Goal: Task Accomplishment & Management: Complete application form

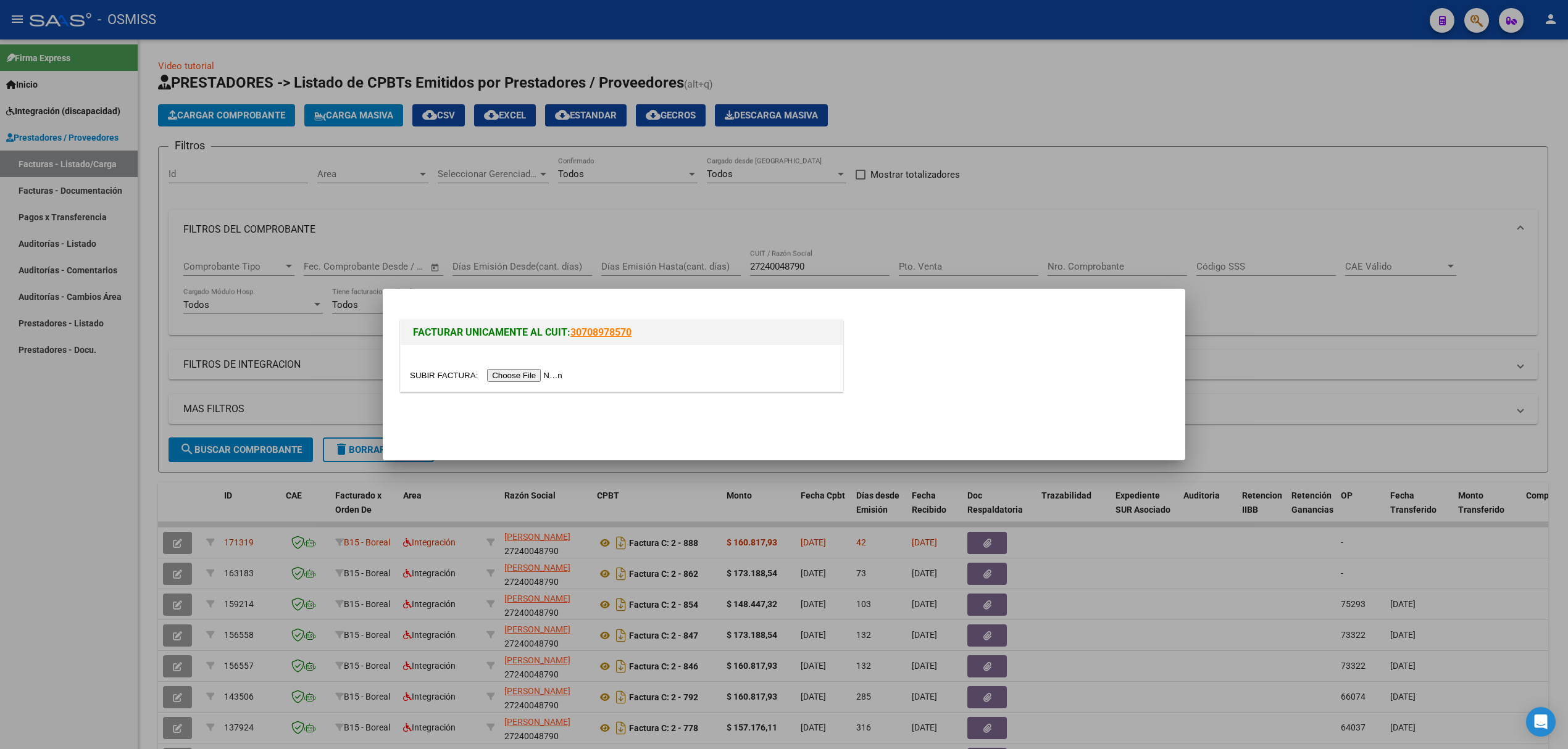
click at [500, 386] on div at bounding box center [622, 368] width 442 height 46
click at [500, 378] on input "file" at bounding box center [488, 375] width 156 height 13
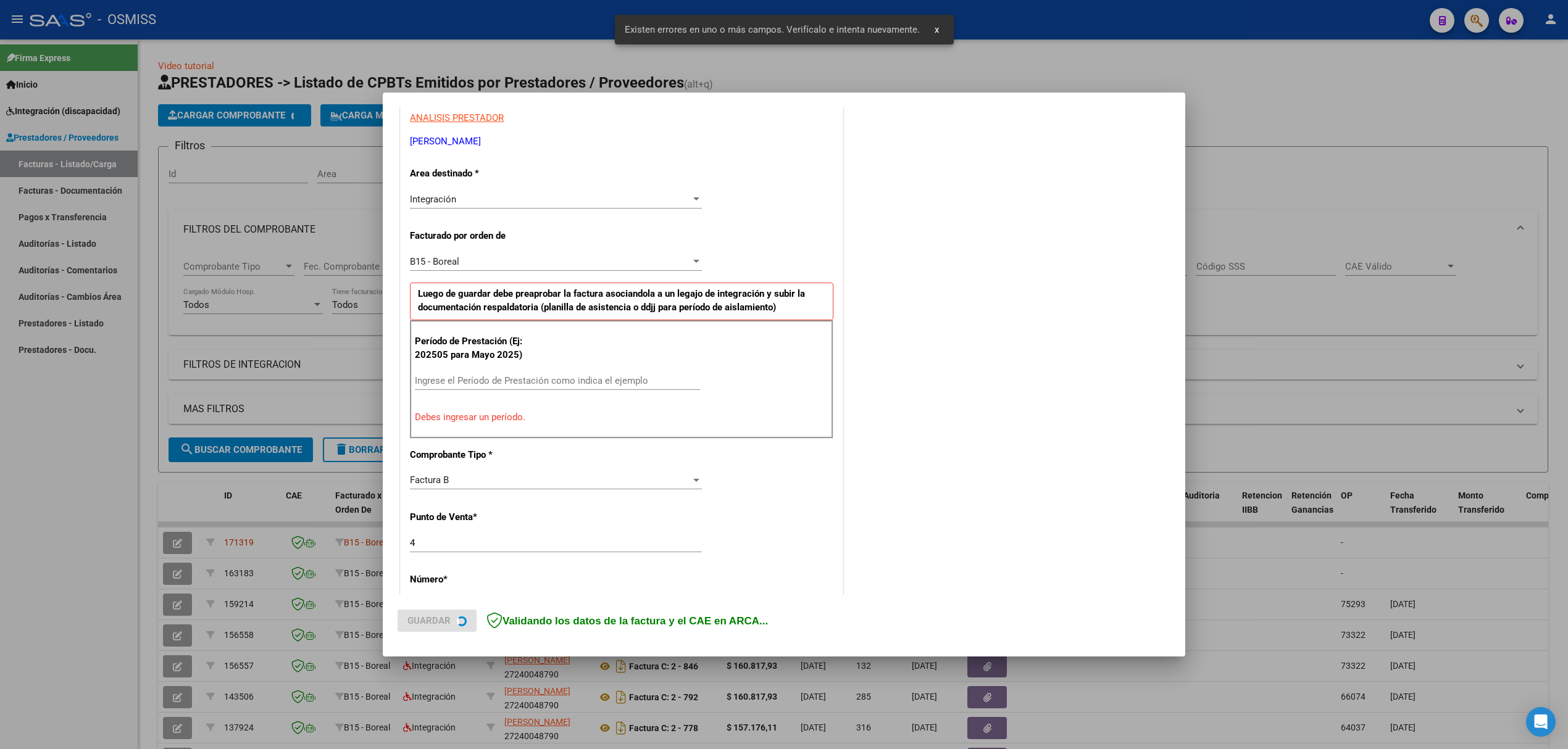
scroll to position [250, 0]
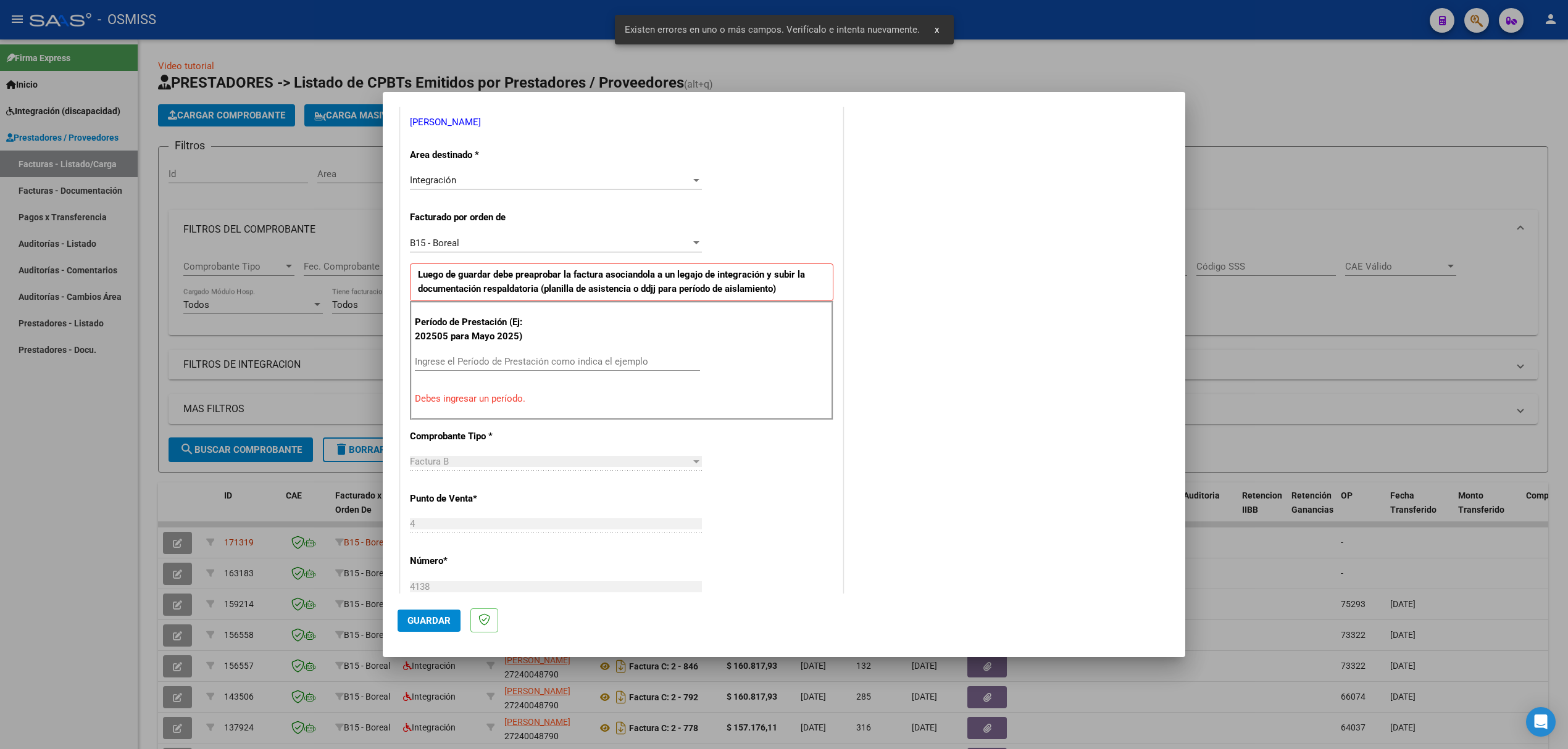
click at [486, 375] on div "Ingrese el Período de Prestación como indica el ejemplo" at bounding box center [557, 367] width 285 height 30
click at [486, 366] on input "Ingrese el Período de Prestación como indica el ejemplo" at bounding box center [557, 361] width 285 height 12
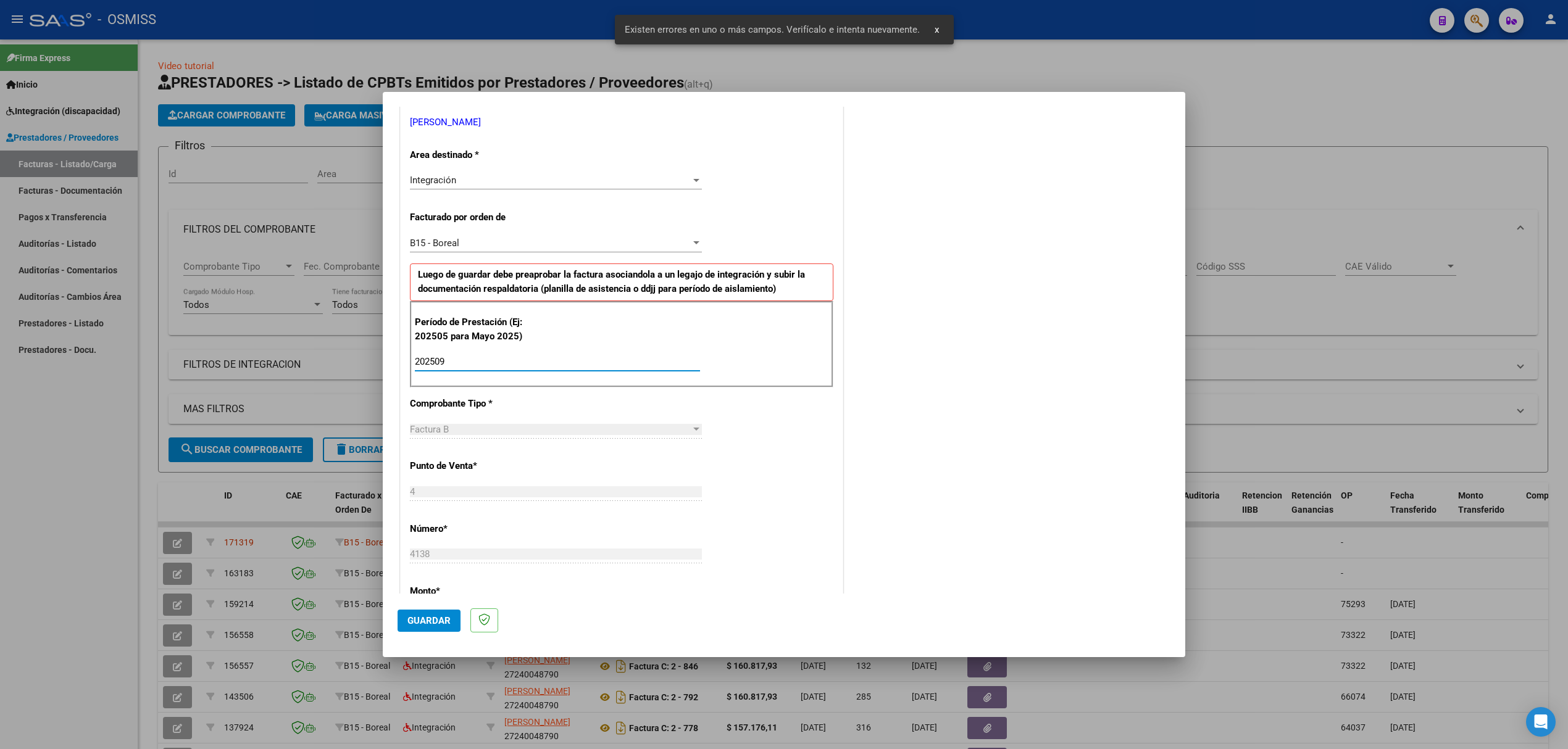
type input "202509"
click at [447, 619] on span "Guardar" at bounding box center [429, 620] width 44 height 12
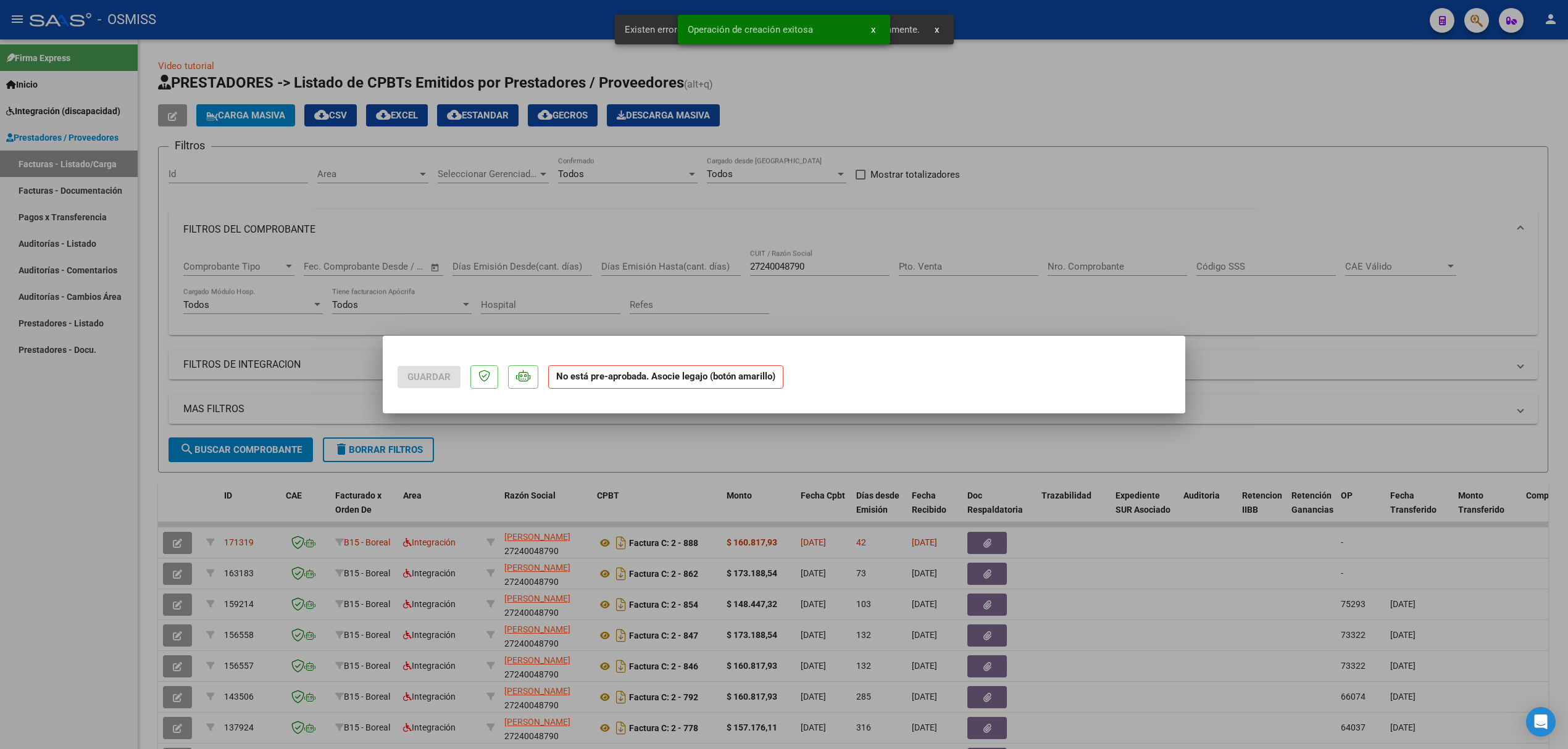
scroll to position [0, 0]
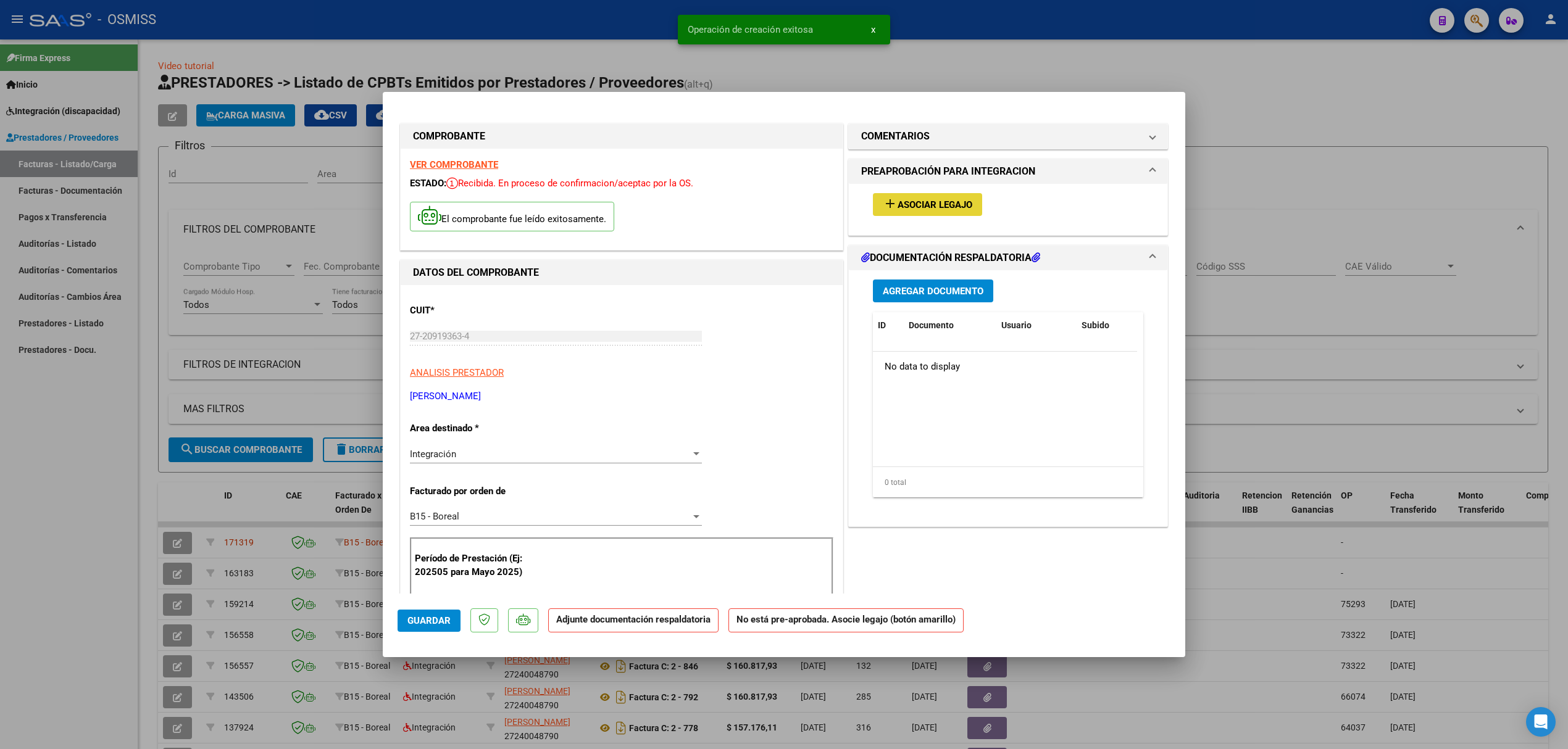
click at [907, 202] on span "Asociar Legajo" at bounding box center [935, 205] width 75 height 12
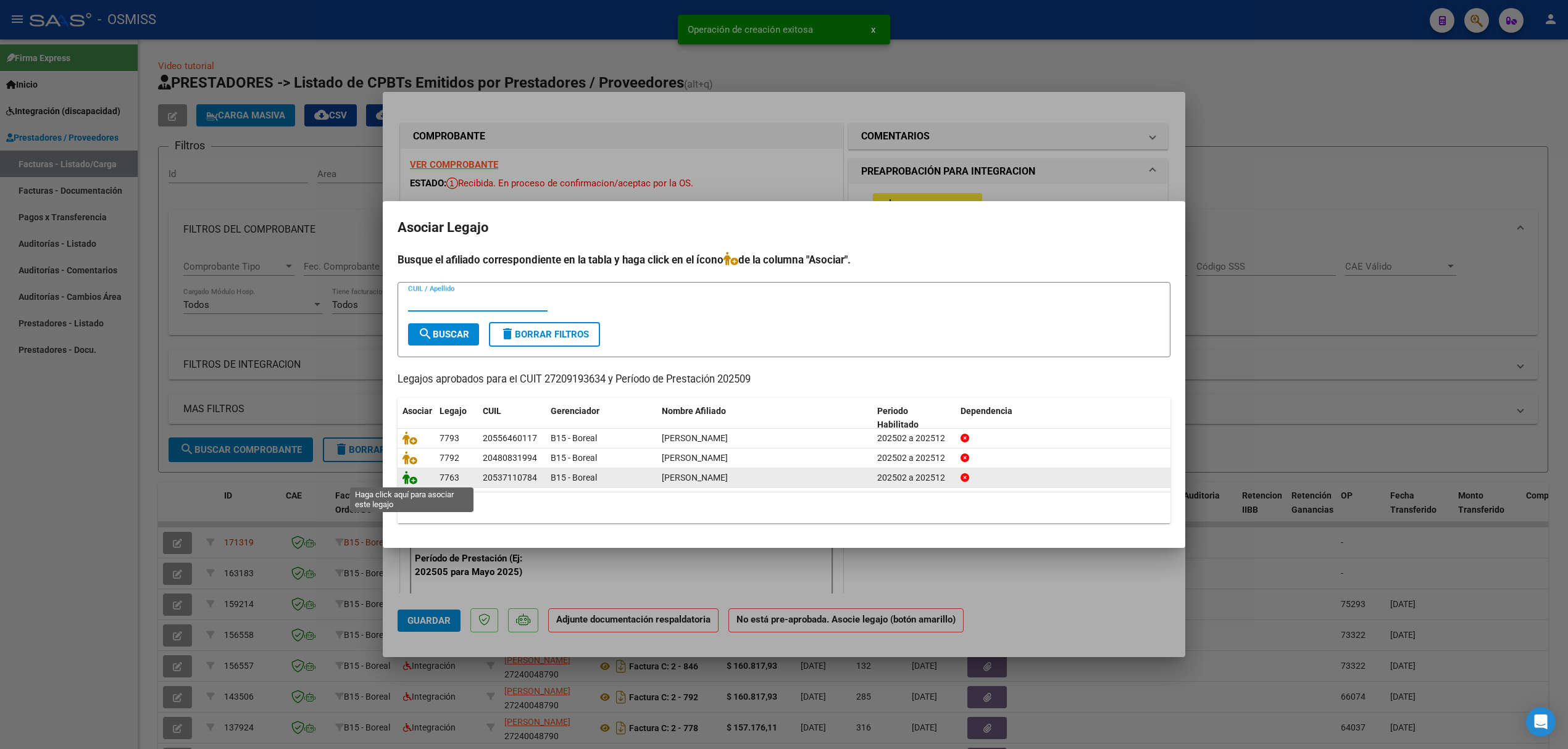
click at [413, 475] on icon at bounding box center [409, 477] width 15 height 13
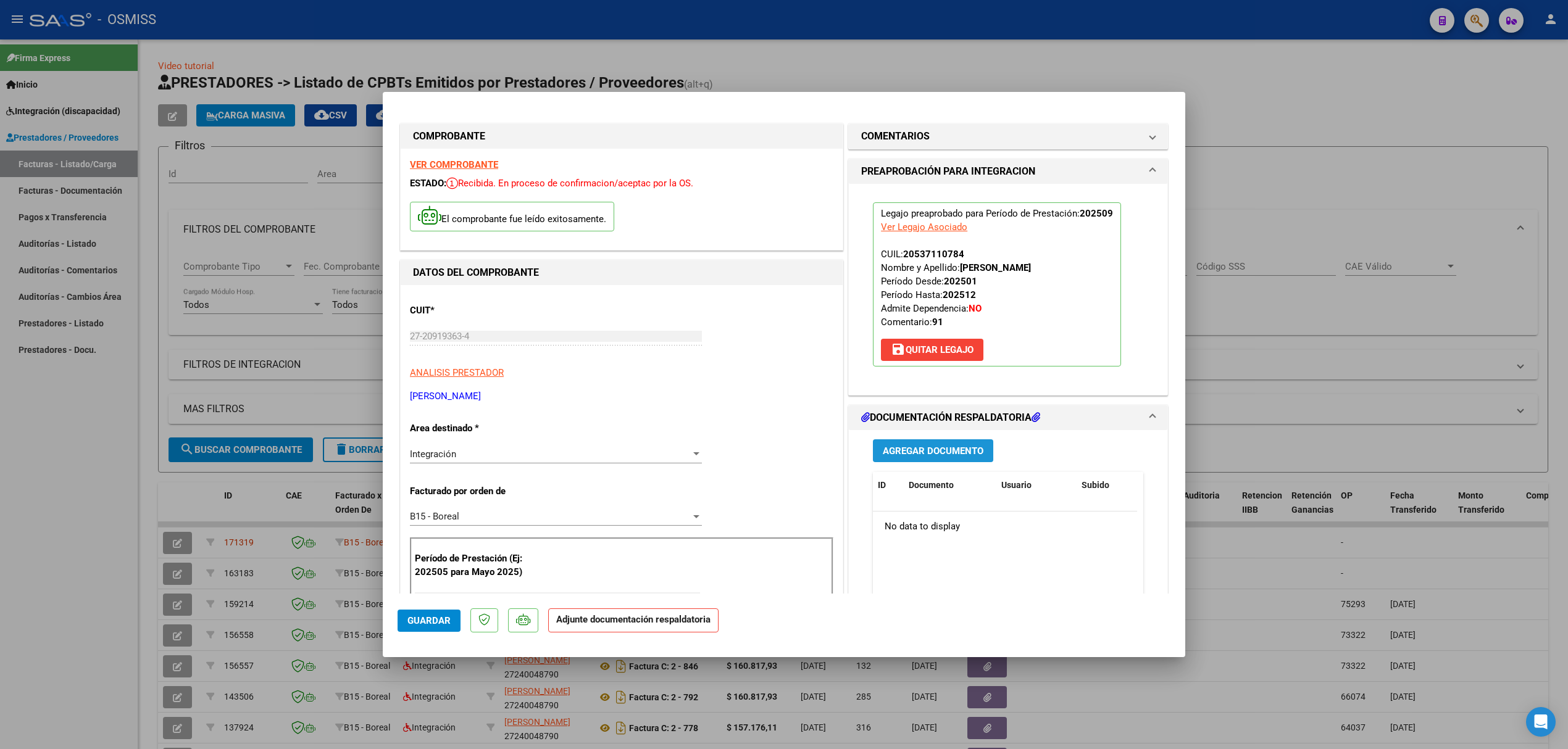
click at [922, 449] on span "Agregar Documento" at bounding box center [932, 451] width 100 height 12
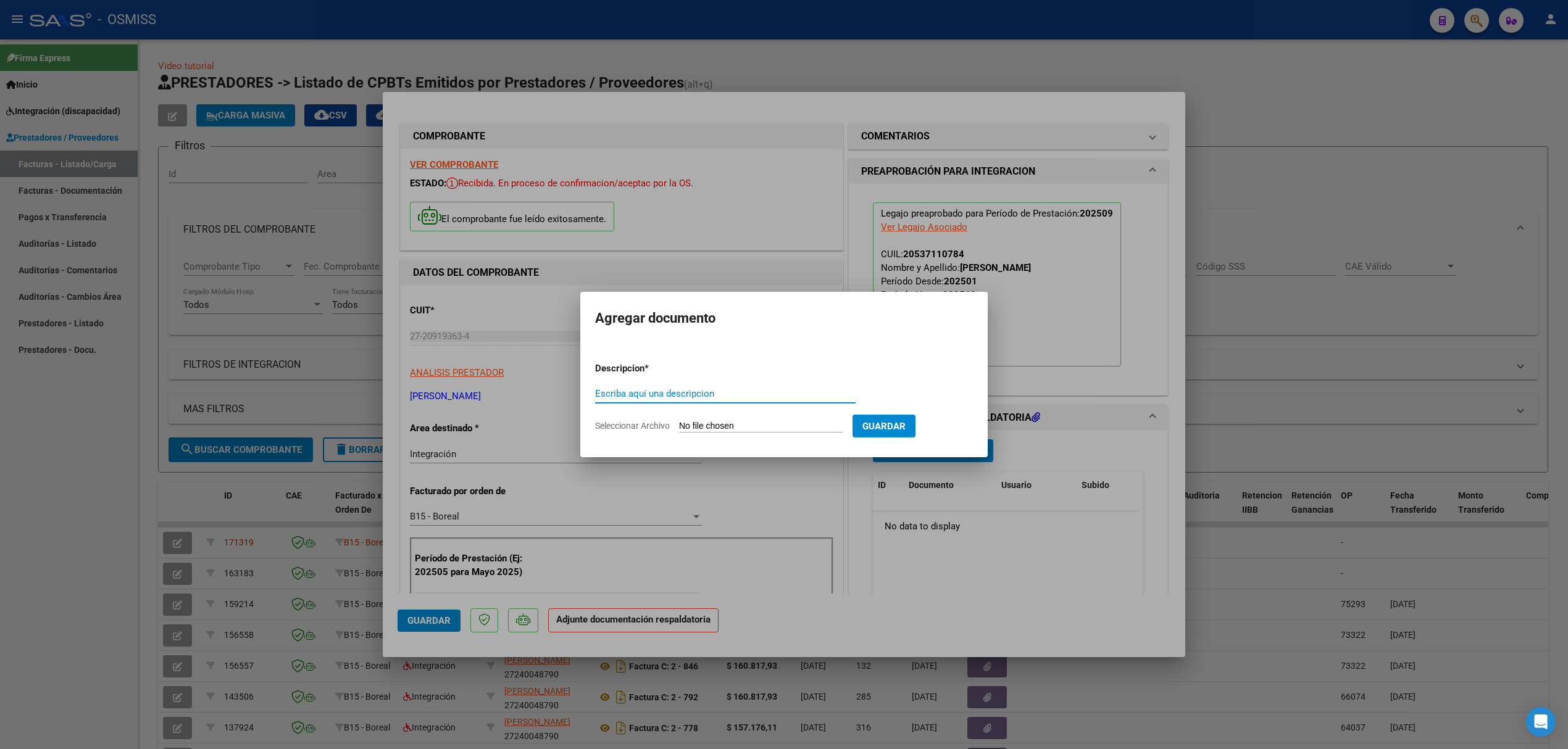
click at [812, 429] on input "Seleccionar Archivo" at bounding box center [761, 426] width 163 height 12
type input "C:\fakepath\[PERSON_NAME] Asist 09 (1).pdf"
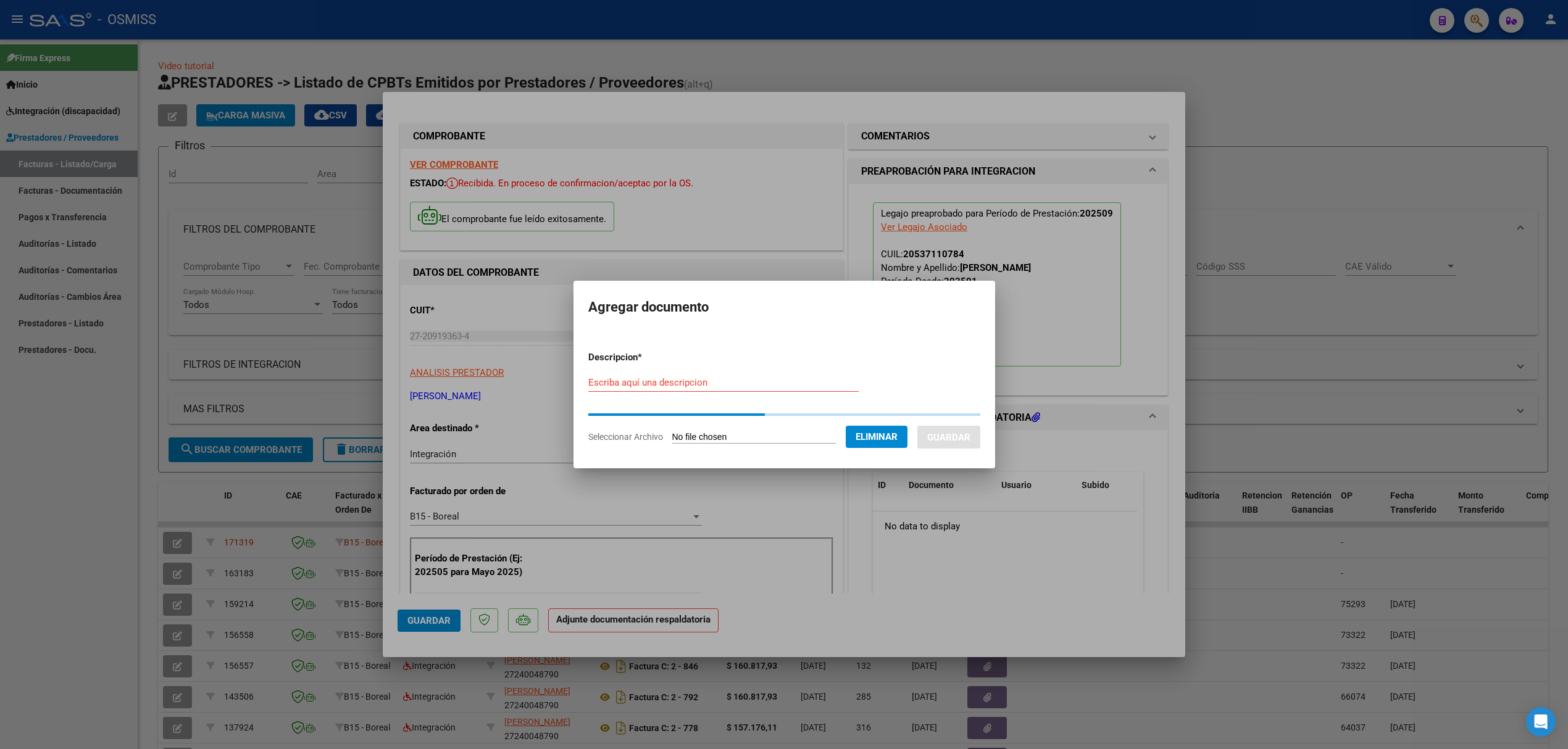
click at [682, 377] on input "Escriba aquí una descripcion" at bounding box center [724, 382] width 271 height 12
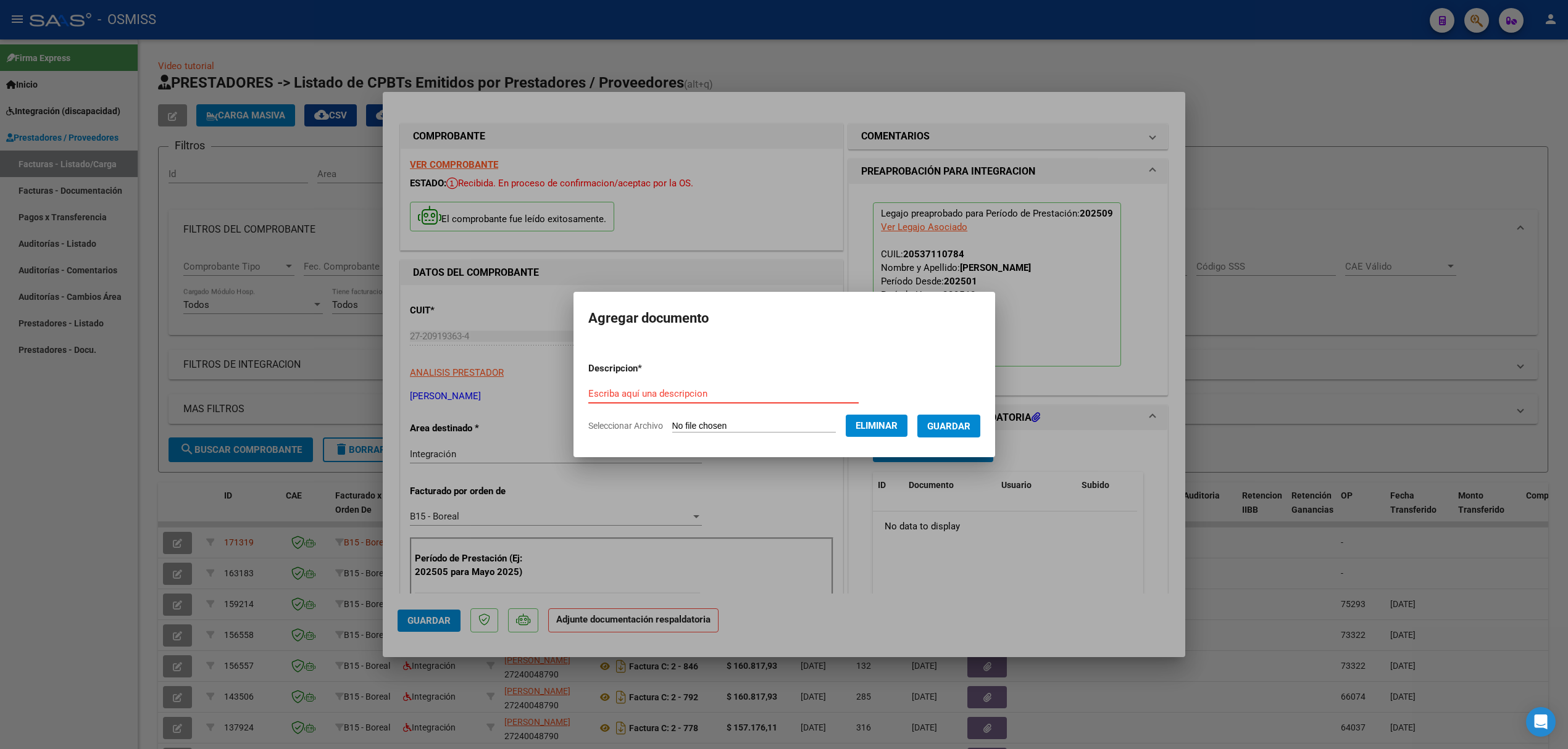
type input "p"
type input "PLANILLA"
click at [930, 415] on form "Descripcion * PLANILLA Escriba aquí una descripcion Seleccionar Archivo Elimina…" at bounding box center [785, 398] width 392 height 91
click at [948, 424] on span "Guardar" at bounding box center [948, 426] width 44 height 12
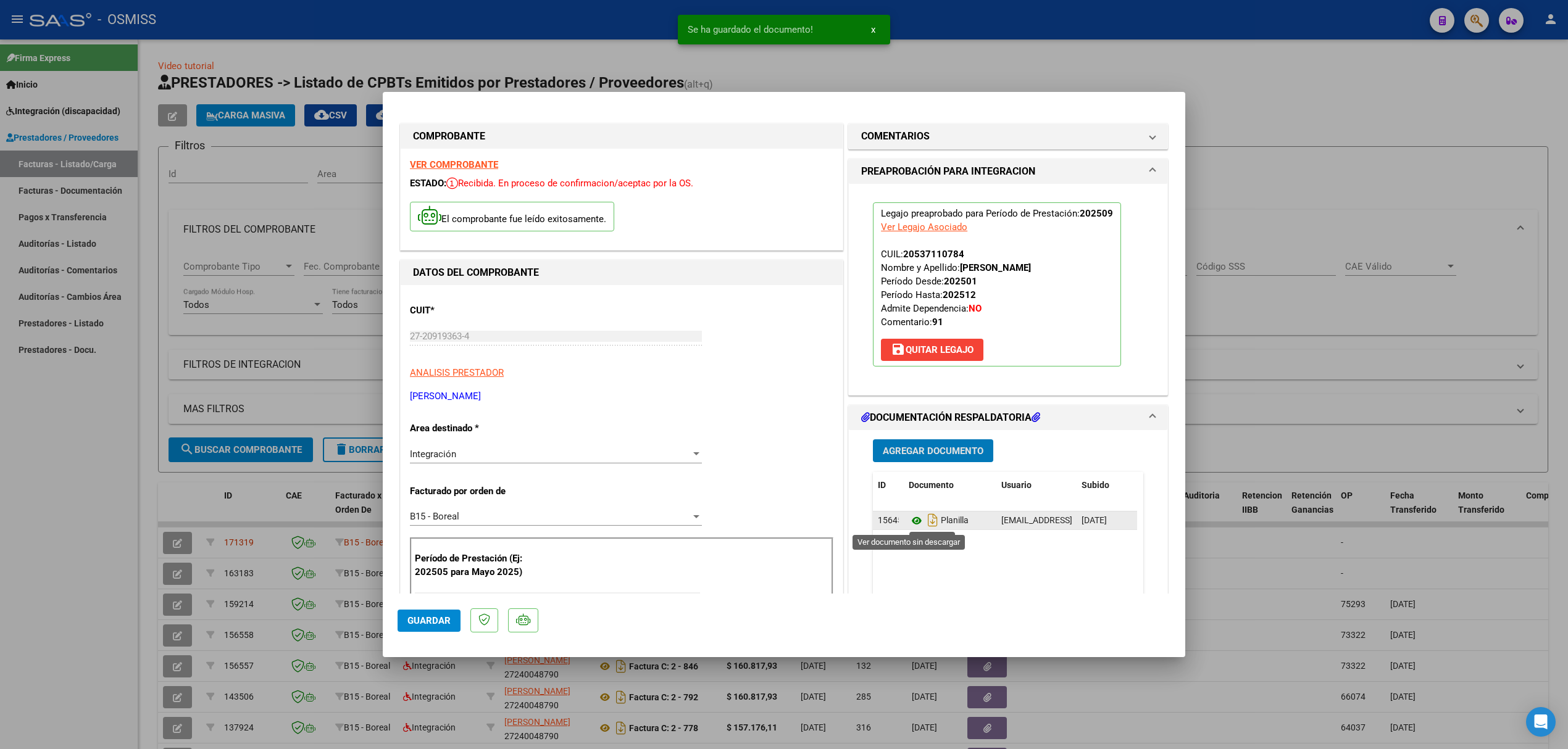
click at [910, 522] on icon at bounding box center [917, 521] width 16 height 15
click at [423, 633] on mat-dialog-actions "Guardar" at bounding box center [784, 618] width 773 height 49
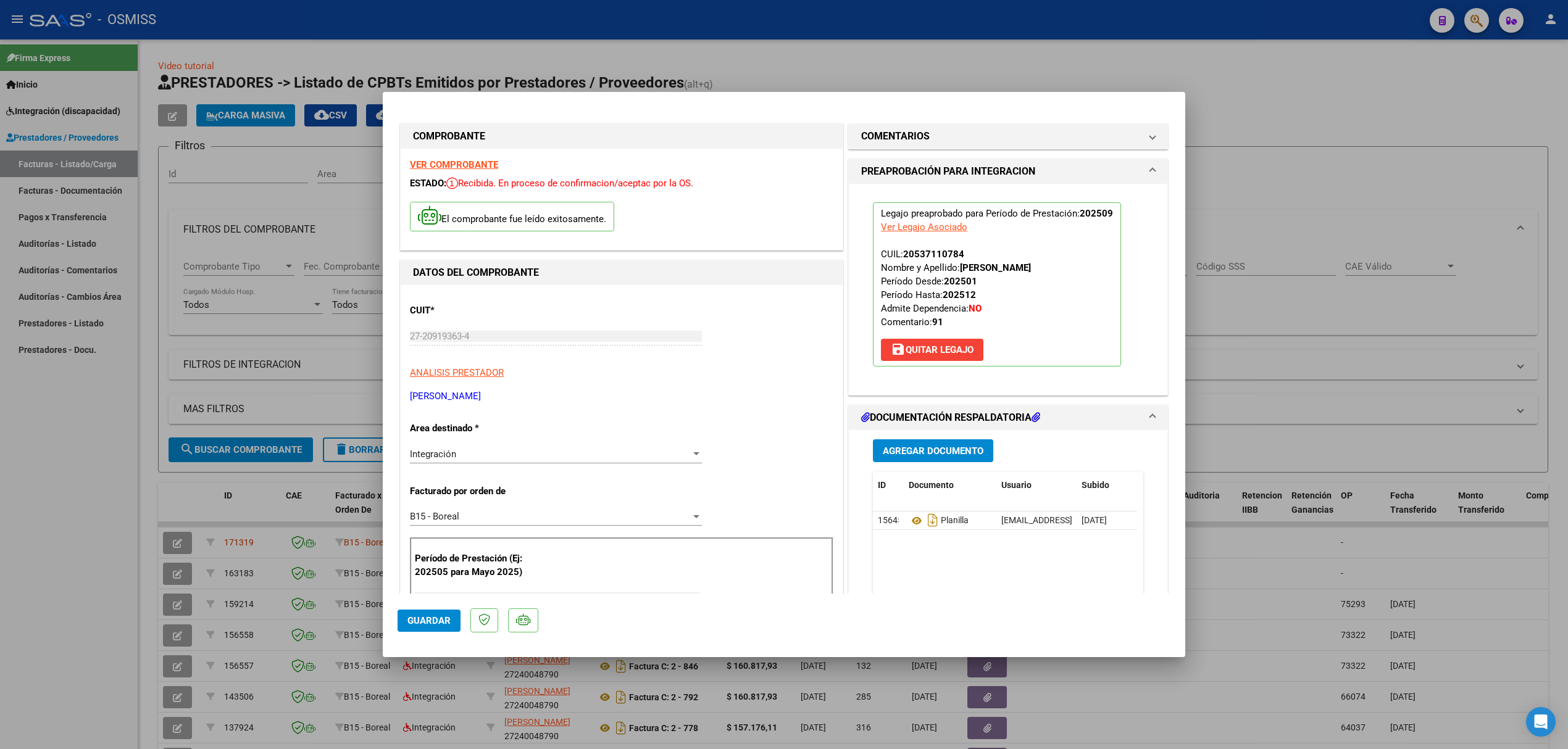
click at [427, 613] on button "Guardar" at bounding box center [429, 620] width 63 height 22
click at [328, 508] on div at bounding box center [784, 374] width 1568 height 749
type input "$ 0,00"
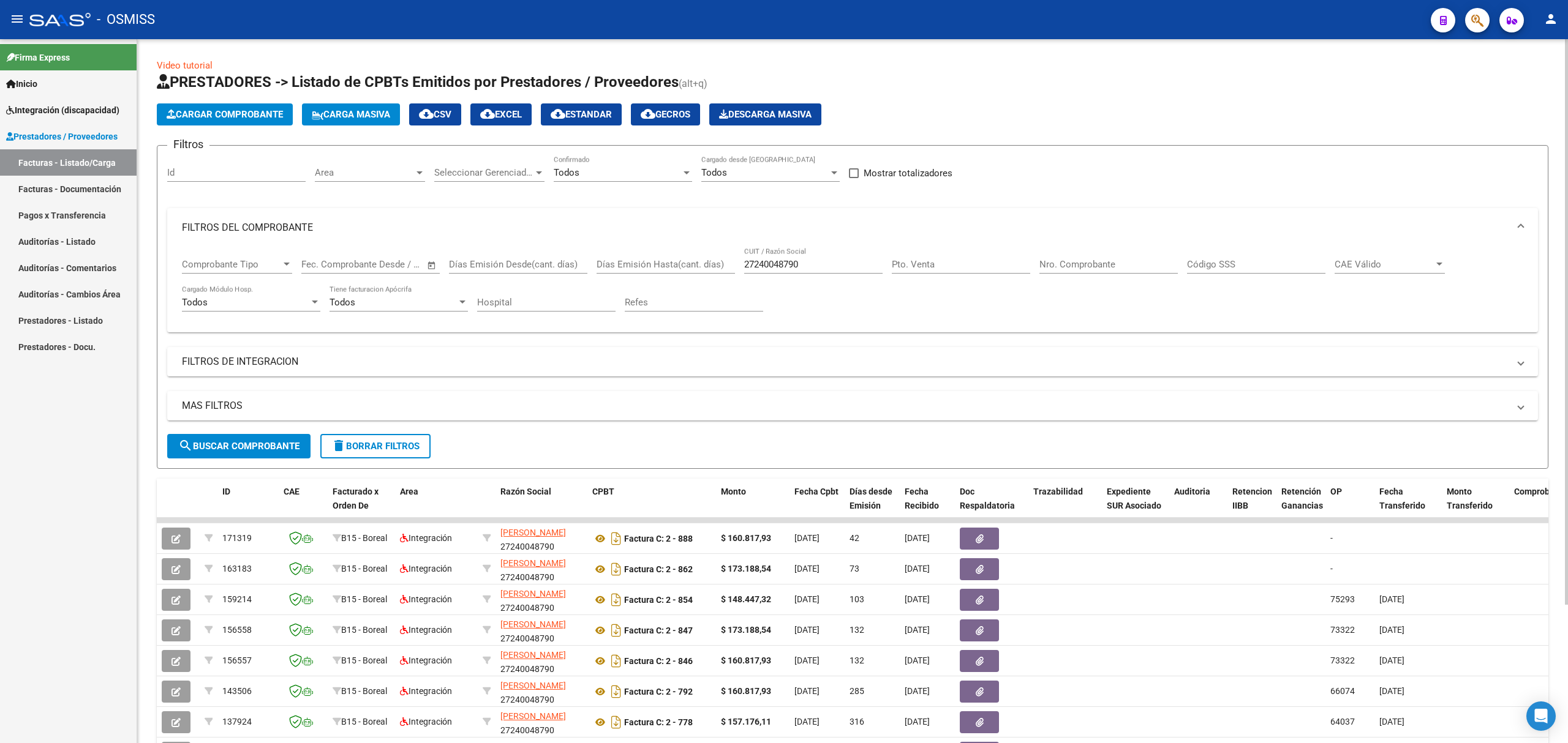
click at [250, 115] on span "Cargar Comprobante" at bounding box center [225, 114] width 116 height 11
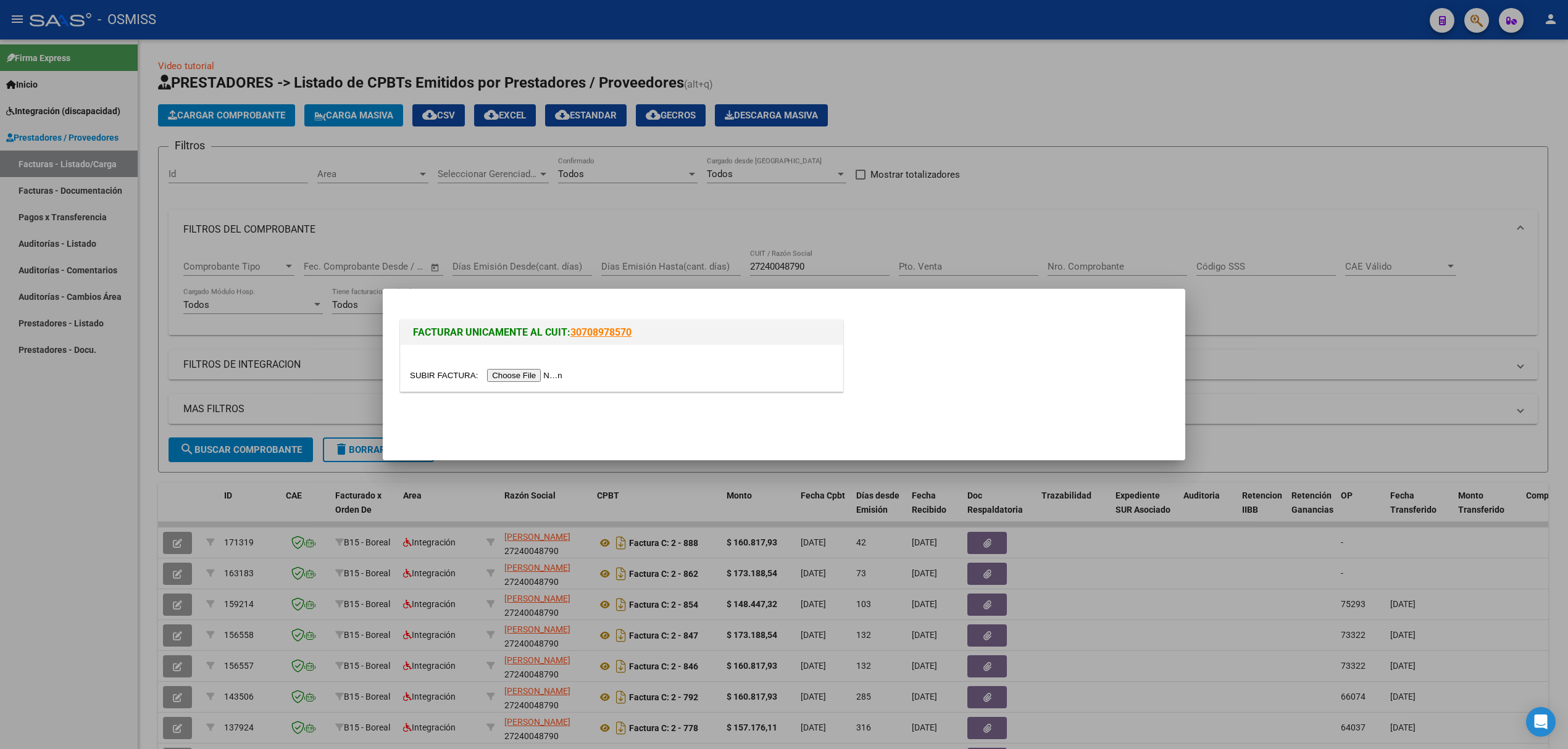
click at [548, 374] on input "file" at bounding box center [488, 375] width 156 height 13
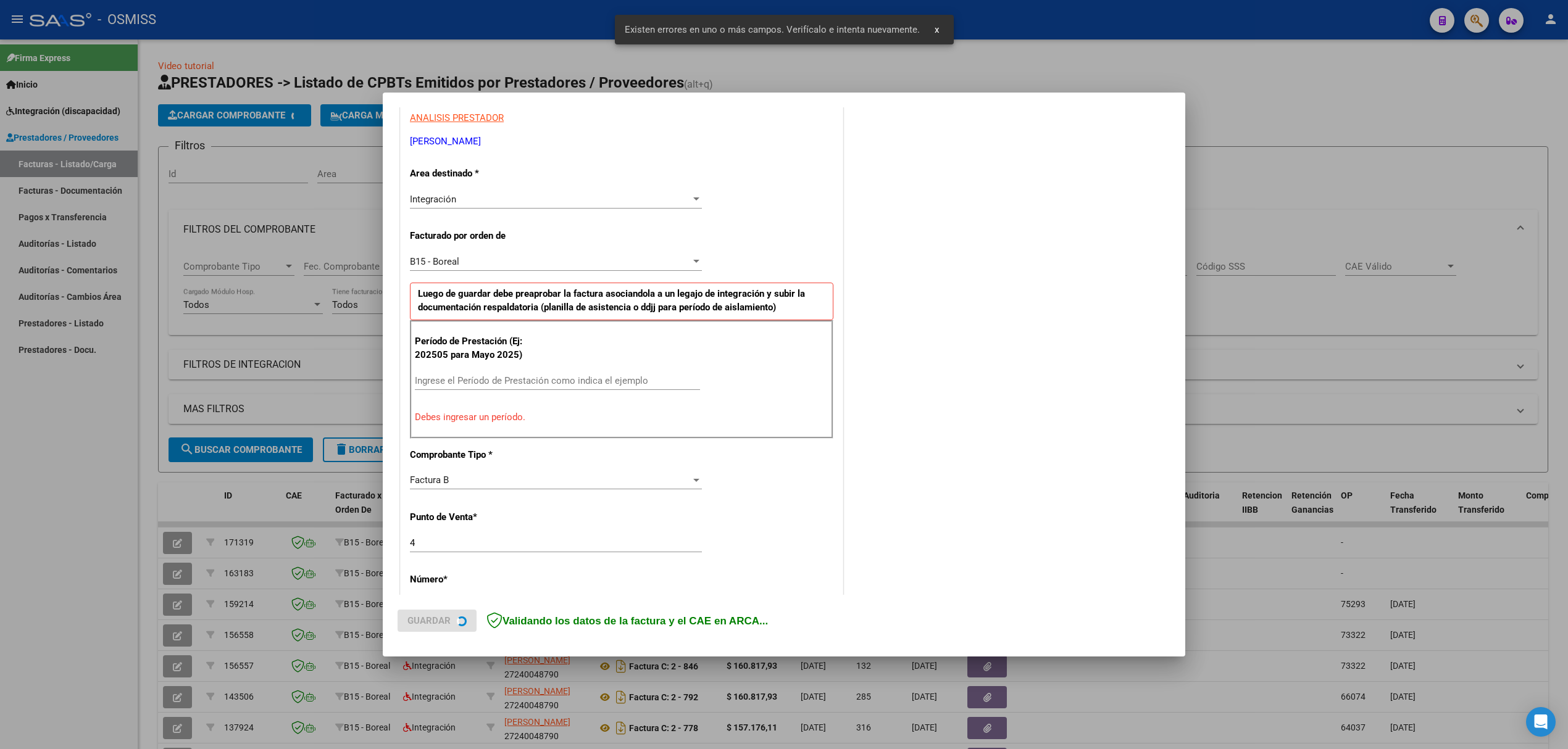
scroll to position [250, 0]
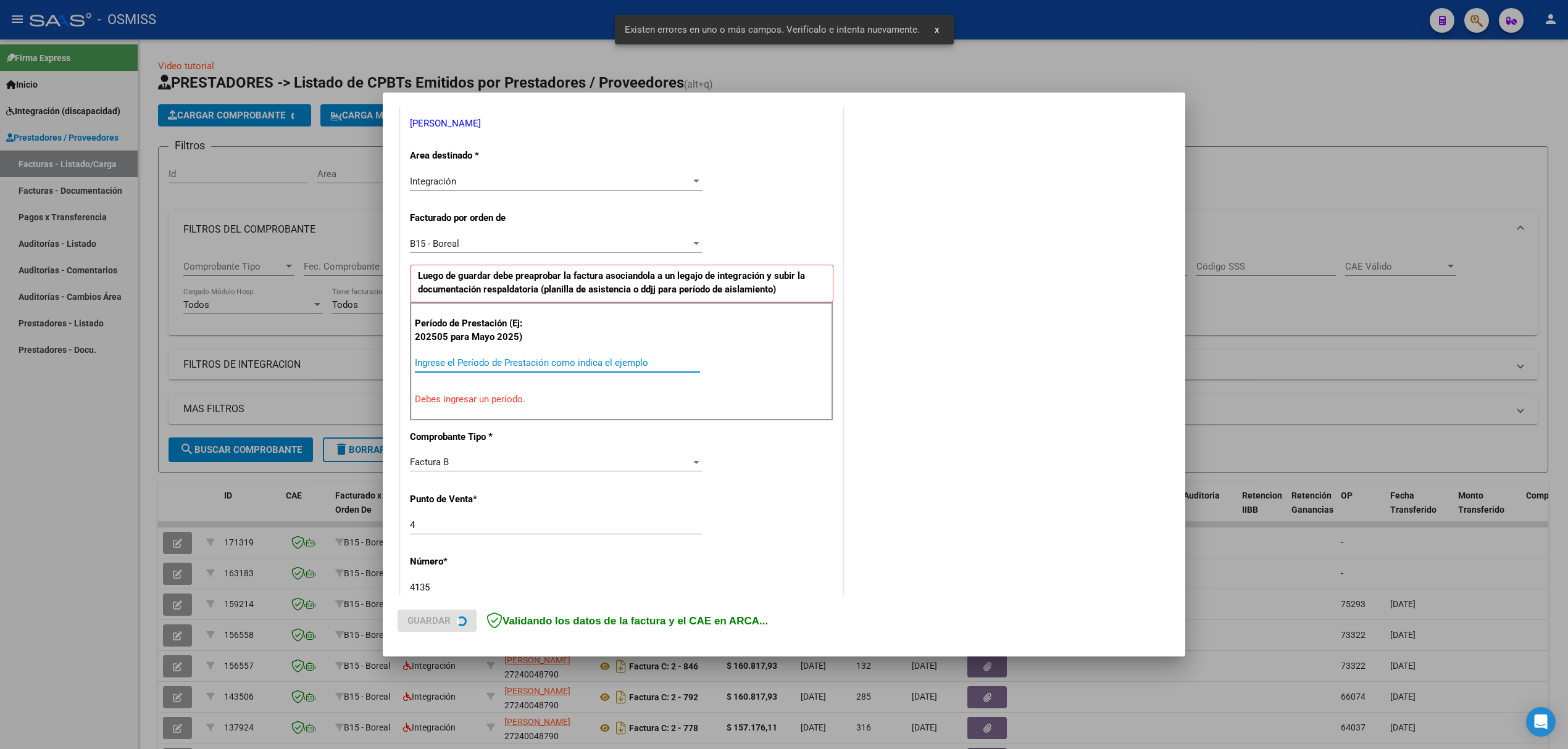
click at [485, 359] on input "Ingrese el Período de Prestación como indica el ejemplo" at bounding box center [557, 363] width 285 height 12
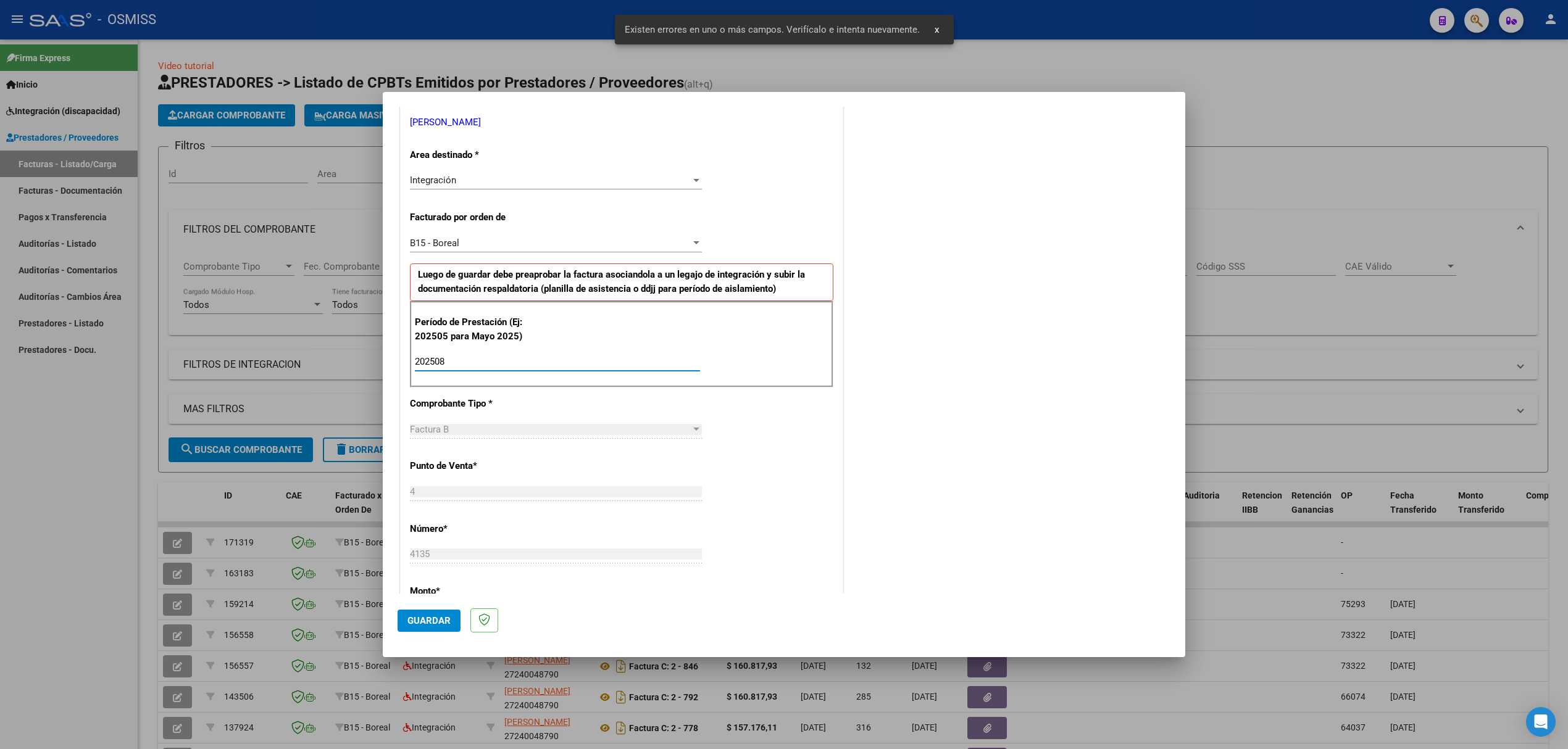
type input "202508"
click at [438, 619] on span "Guardar" at bounding box center [429, 620] width 44 height 12
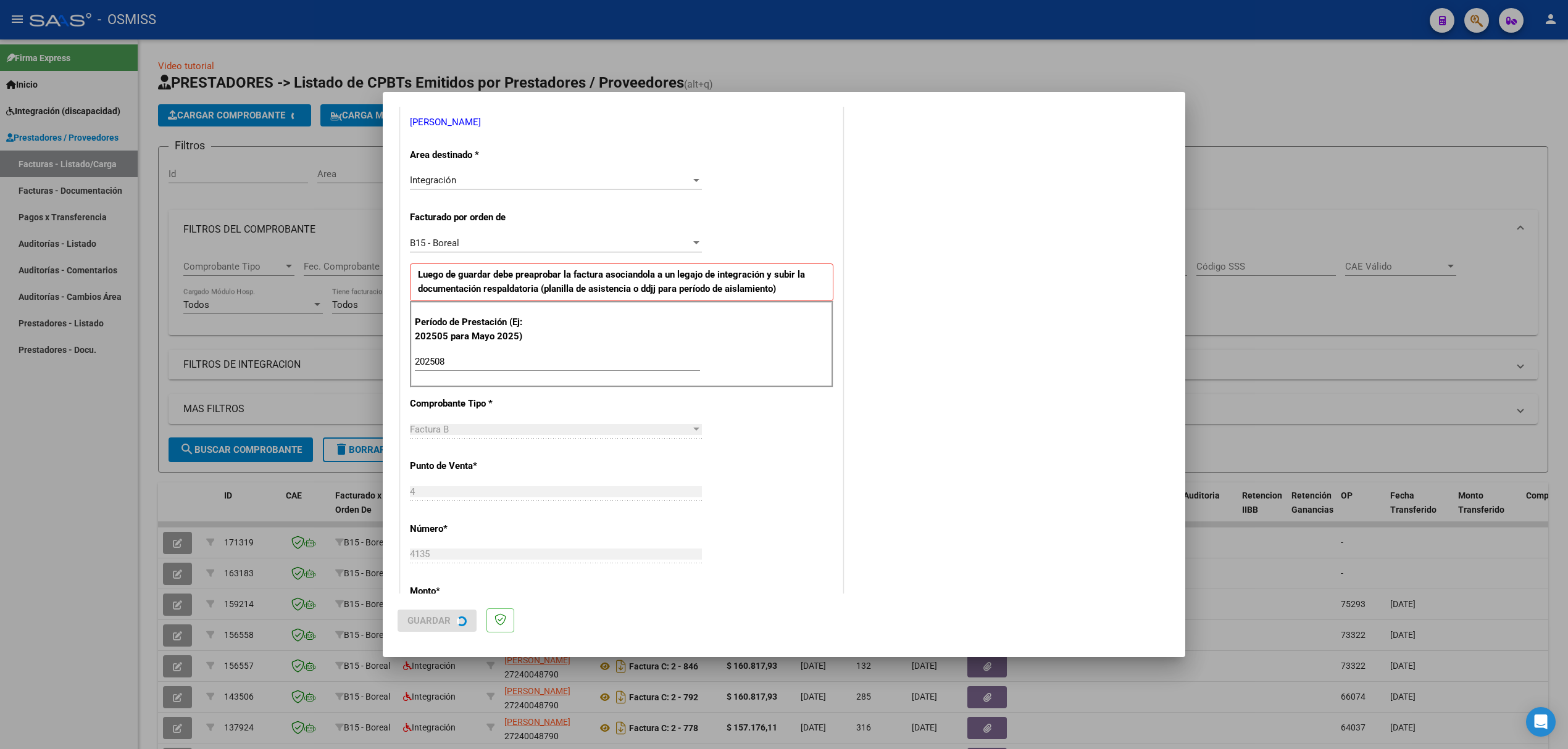
scroll to position [0, 0]
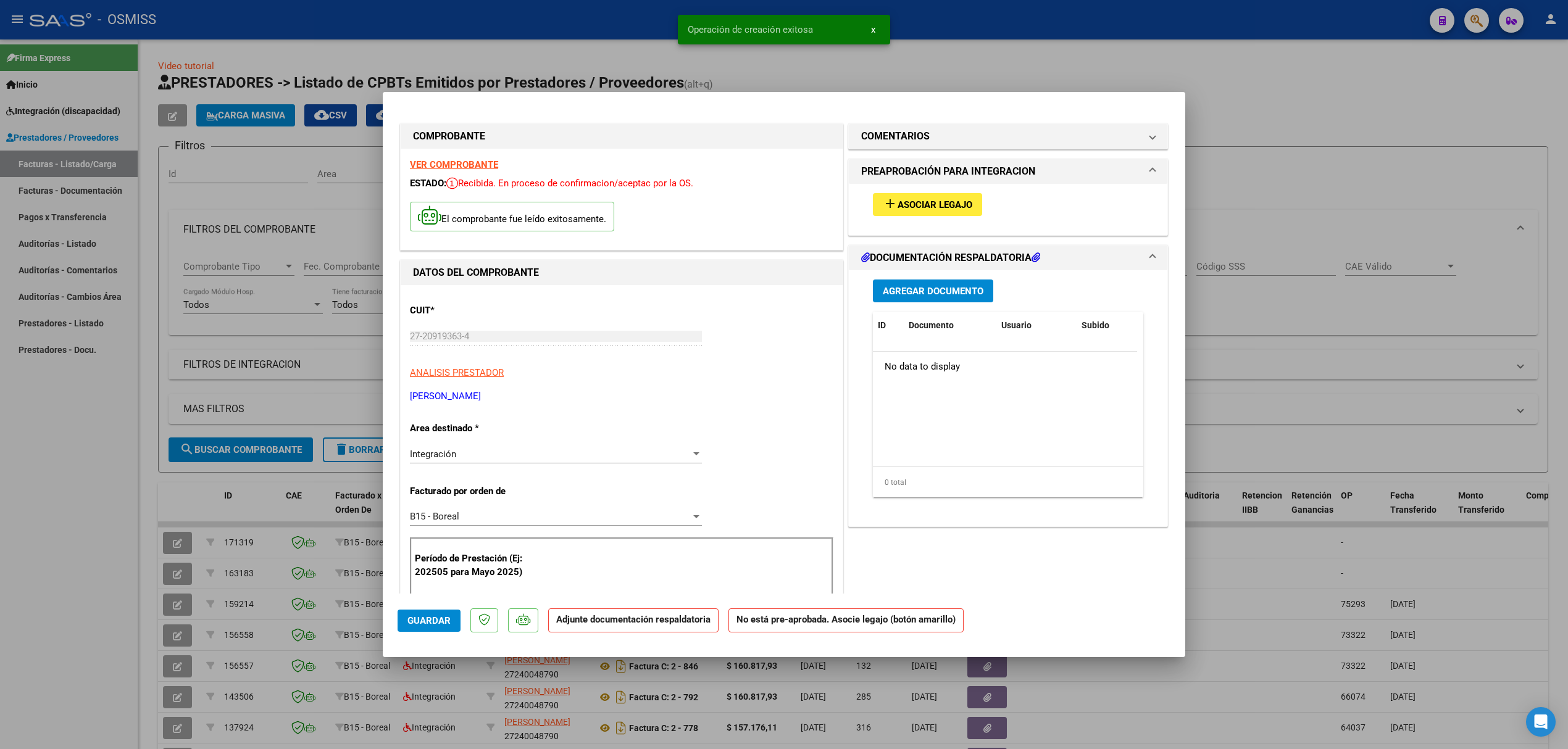
click at [929, 205] on span "Asociar Legajo" at bounding box center [935, 205] width 75 height 12
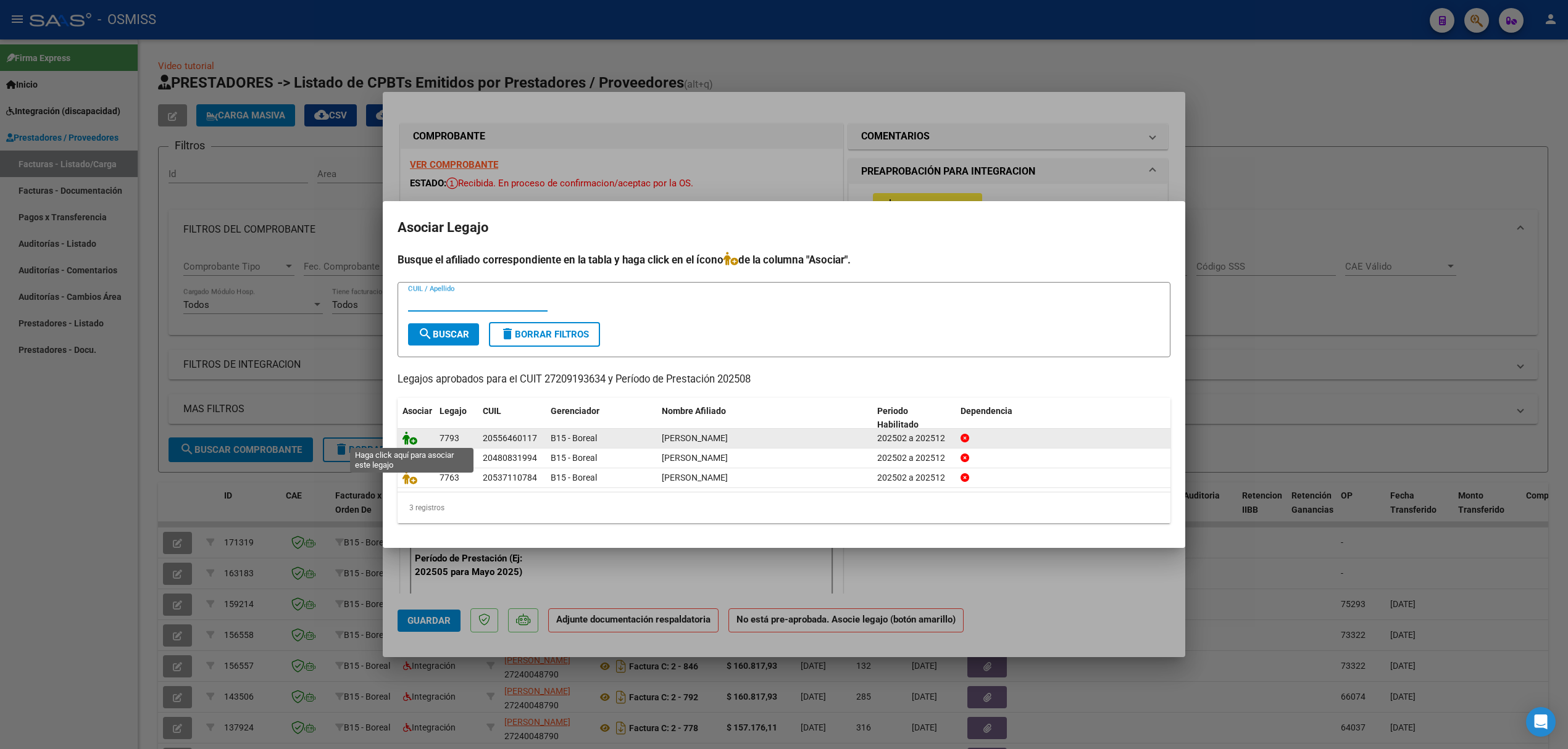
click at [405, 435] on icon at bounding box center [409, 438] width 15 height 13
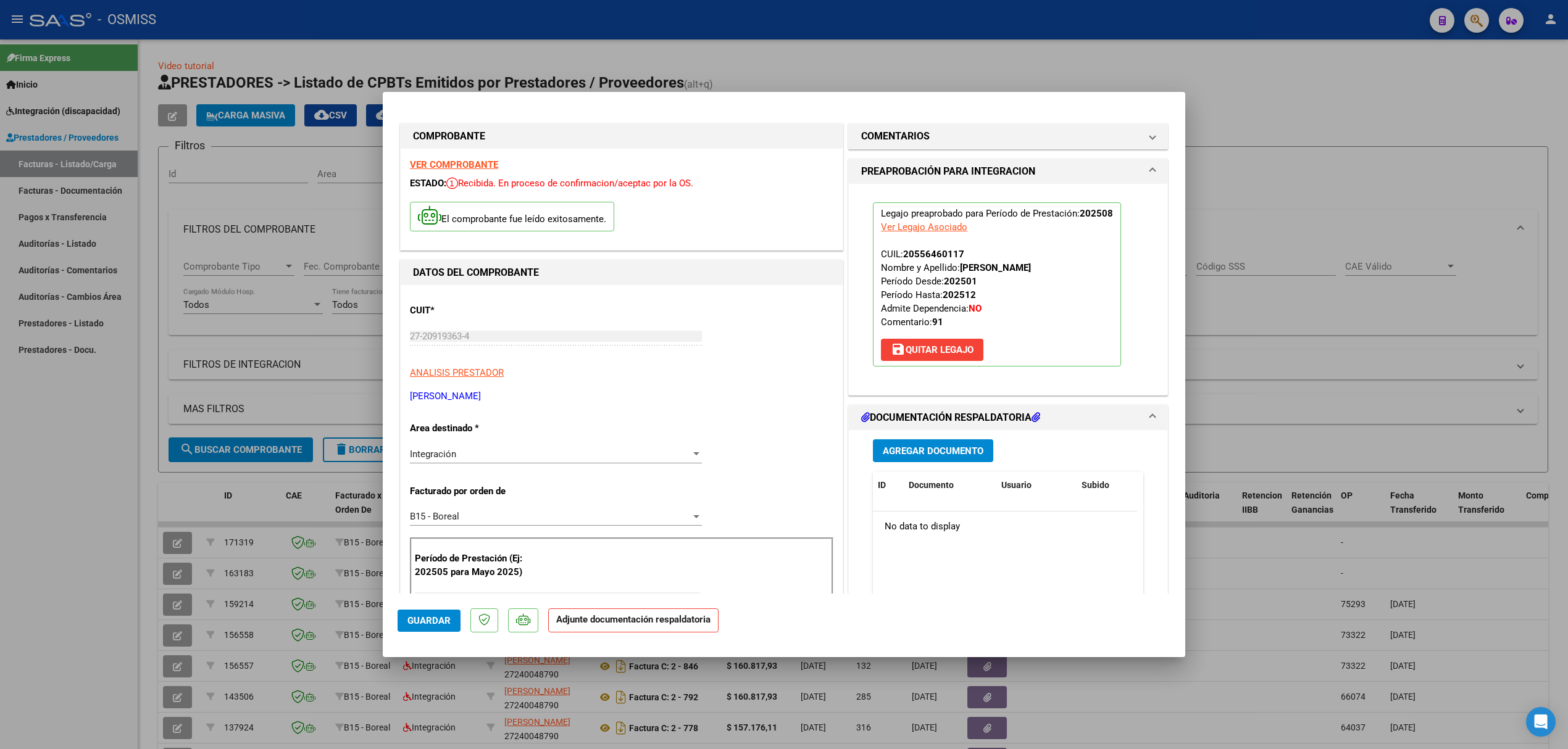
click at [1050, 398] on div "COMENTARIOS Comentarios del Prestador / Gerenciador: PREAPROBACIÓN PARA INTEGRA…" at bounding box center [1009, 698] width 325 height 1154
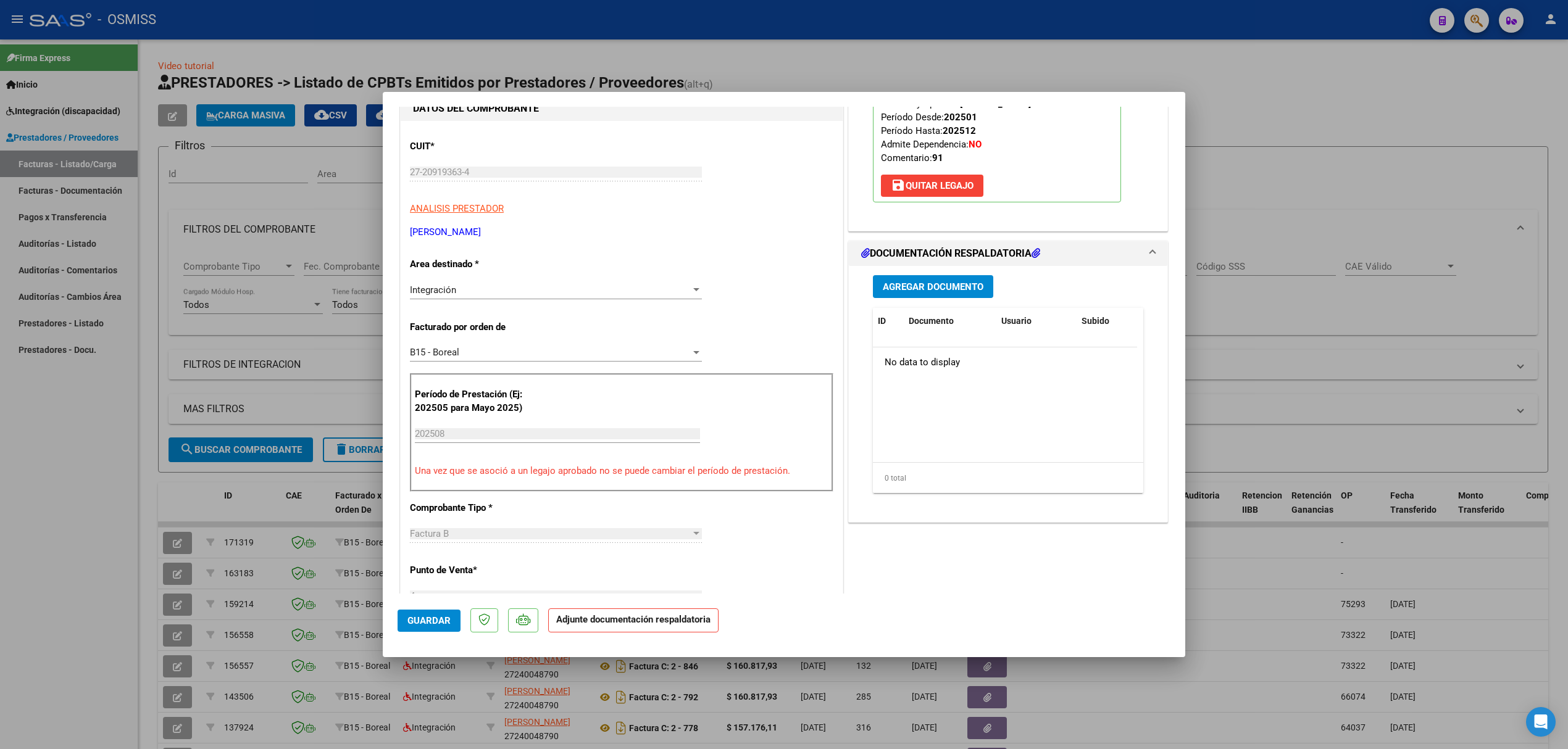
click at [897, 281] on span "Agregar Documento" at bounding box center [932, 287] width 100 height 12
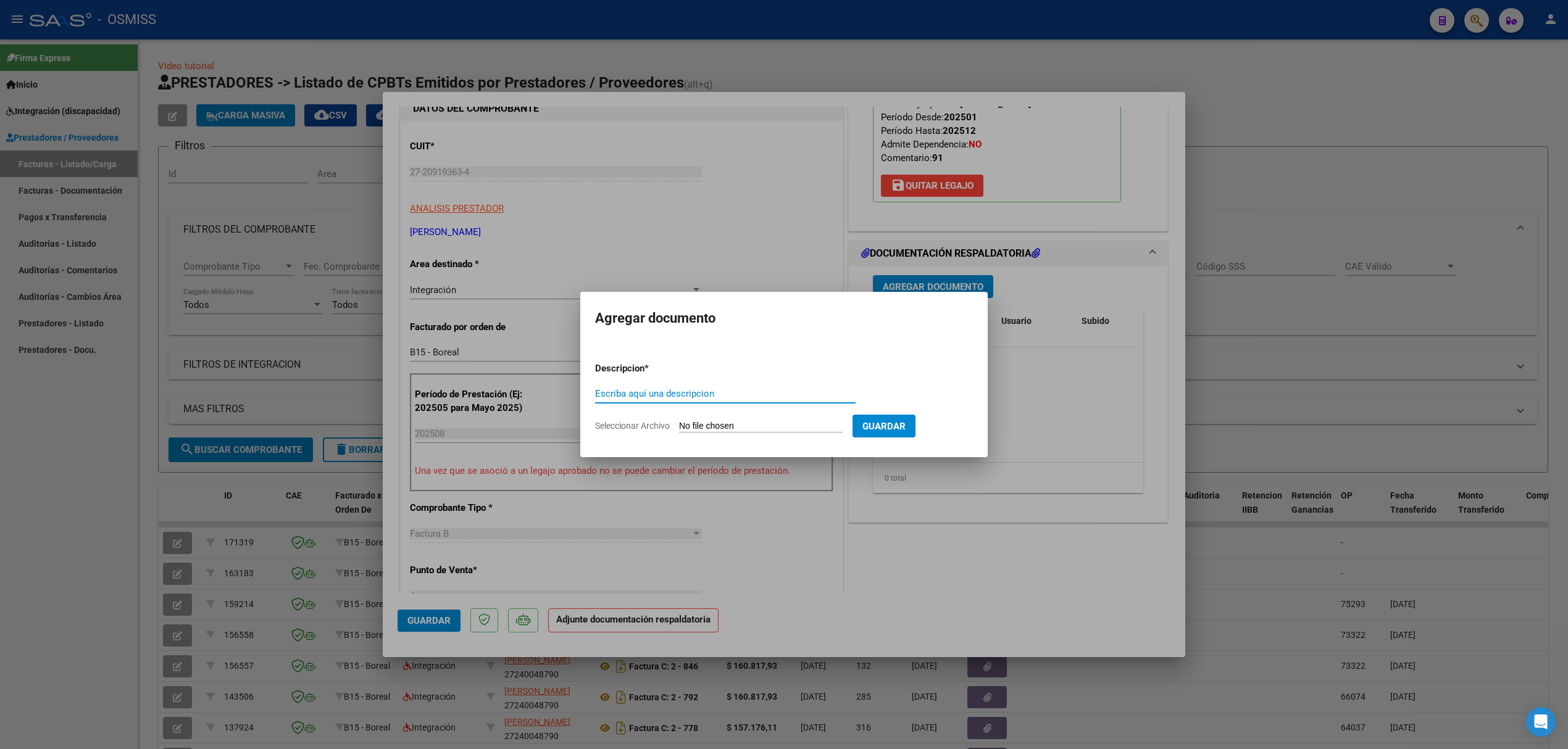
click at [690, 421] on input "Seleccionar Archivo" at bounding box center [761, 426] width 163 height 12
type input "C:\fakepath\[PERSON_NAME] Asist 08 (1).pdf"
click at [698, 390] on input "Escriba aquí una descripcion" at bounding box center [724, 393] width 271 height 12
type input "PLANILLA"
click at [962, 432] on button "Guardar" at bounding box center [948, 426] width 63 height 23
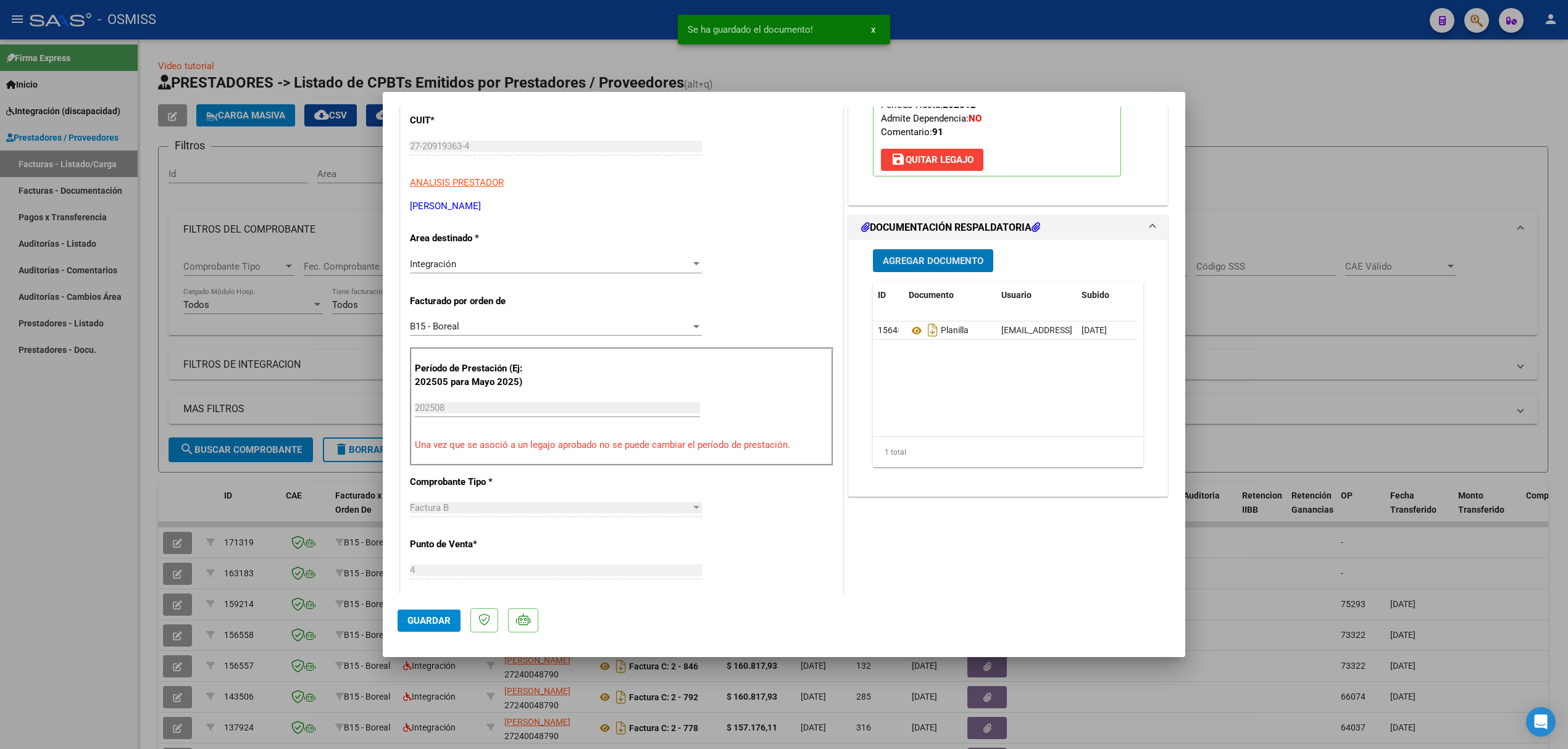
scroll to position [329, 0]
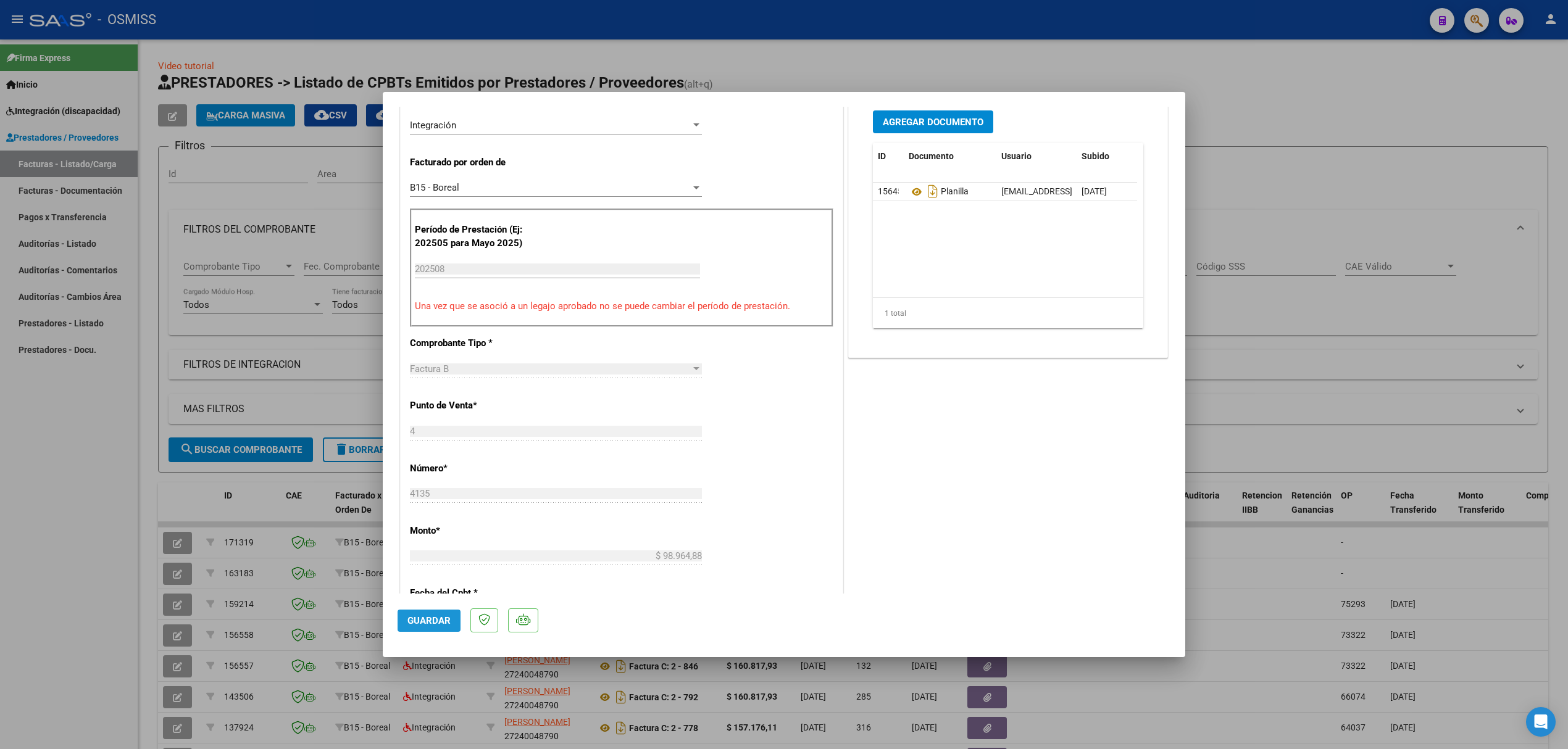
click at [439, 615] on button "Guardar" at bounding box center [429, 620] width 63 height 22
click at [280, 519] on div at bounding box center [784, 374] width 1568 height 749
type input "$ 0,00"
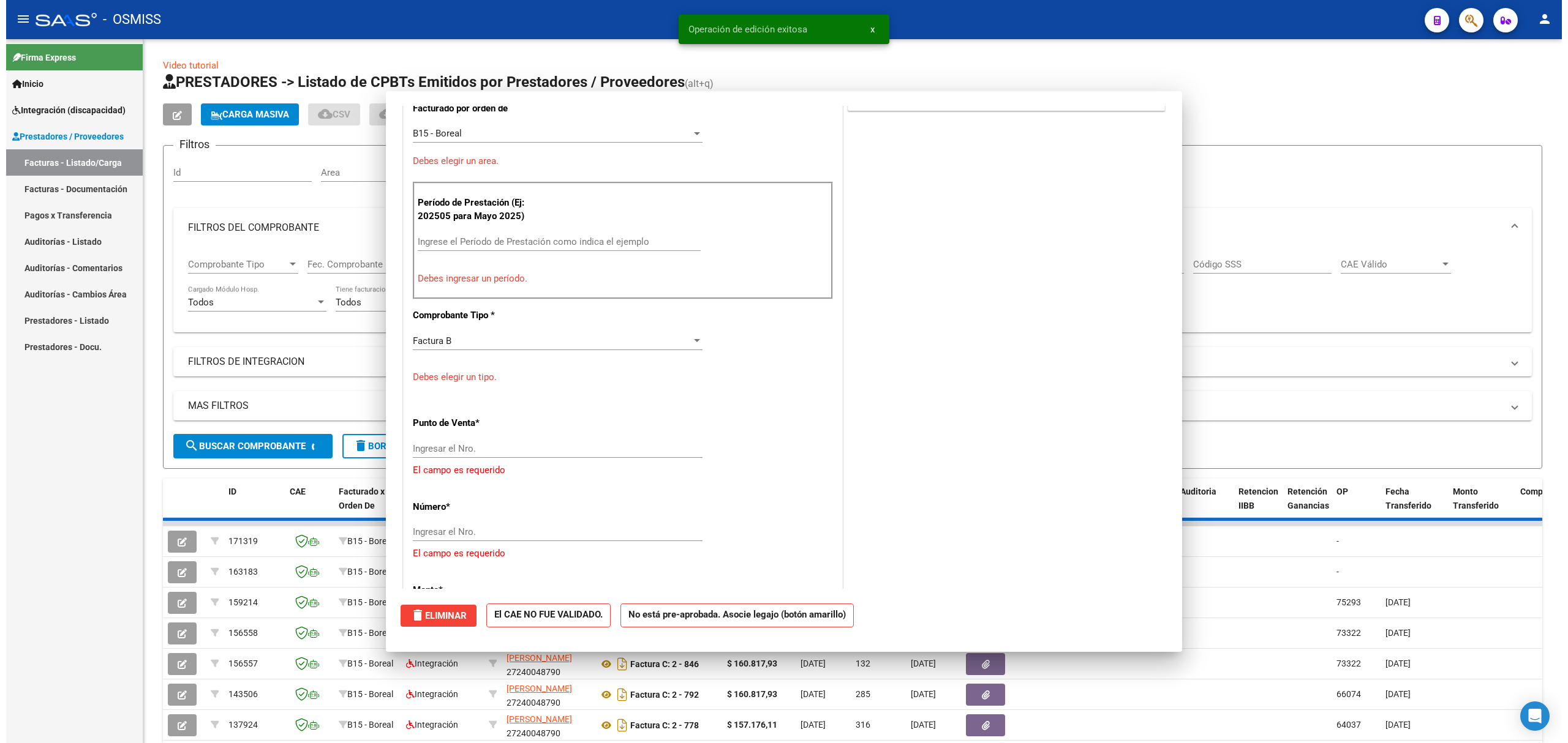
scroll to position [275, 0]
